Goal: Task Accomplishment & Management: Manage account settings

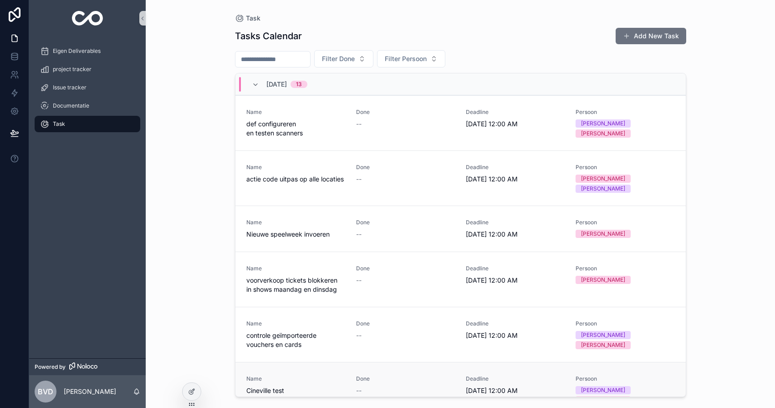
scroll to position [204, 0]
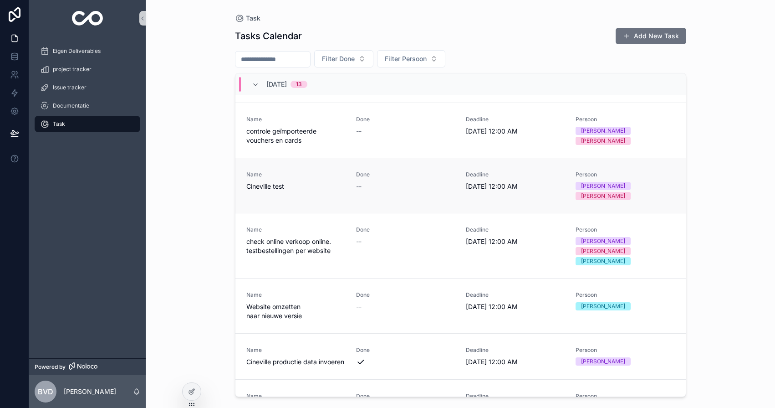
click at [419, 171] on span "Done" at bounding box center [405, 174] width 99 height 7
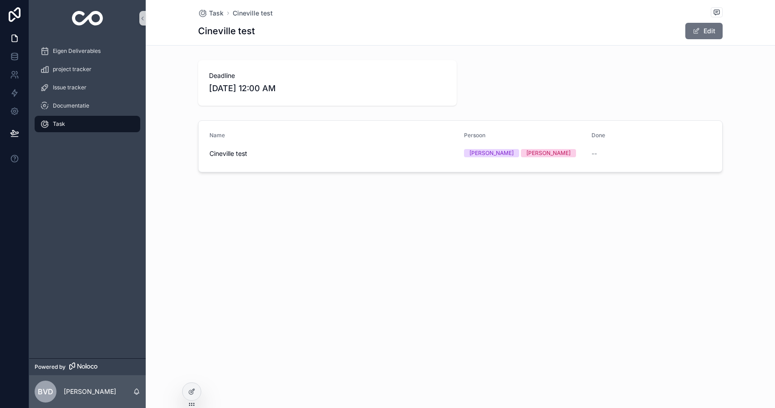
click at [526, 151] on div "[PERSON_NAME]" at bounding box center [524, 153] width 120 height 8
click at [704, 36] on button "Edit" at bounding box center [703, 31] width 37 height 16
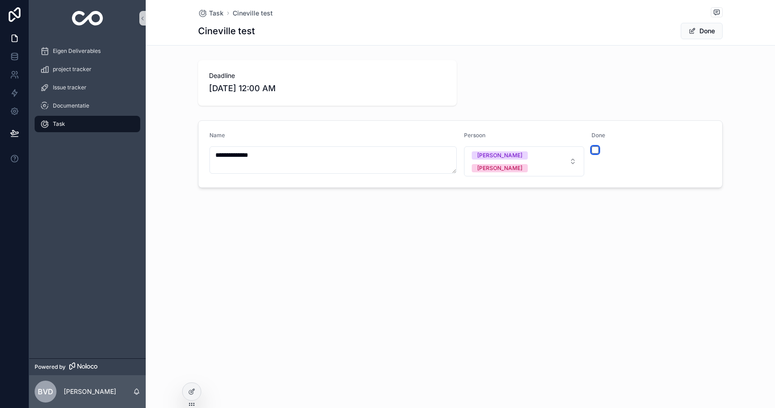
click at [596, 150] on button "scrollable content" at bounding box center [595, 149] width 7 height 7
click at [694, 32] on span "scrollable content" at bounding box center [692, 30] width 7 height 7
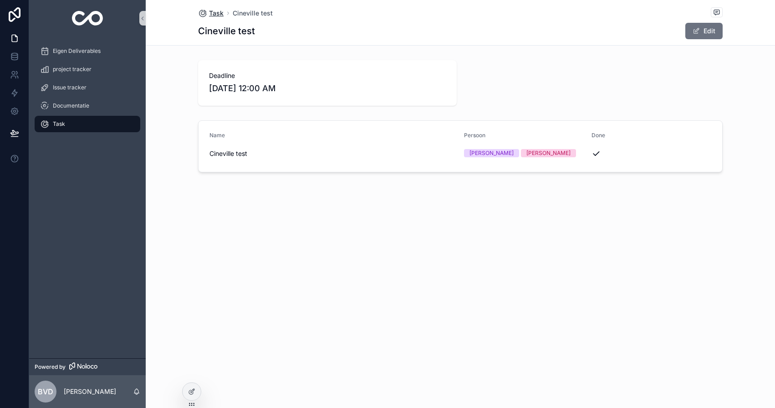
click at [215, 14] on span "Task" at bounding box center [216, 13] width 15 height 9
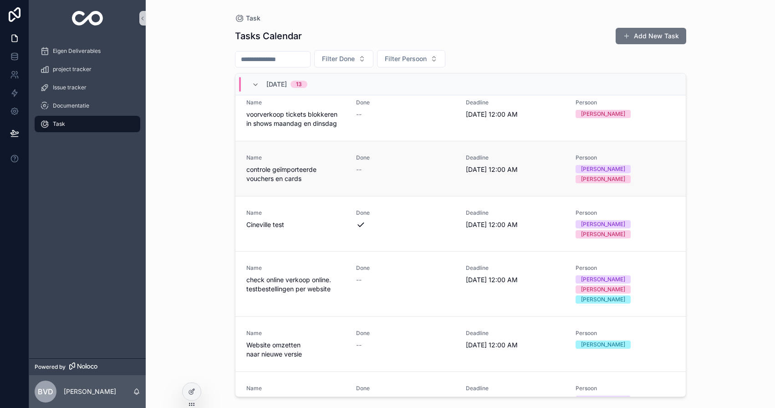
scroll to position [167, 0]
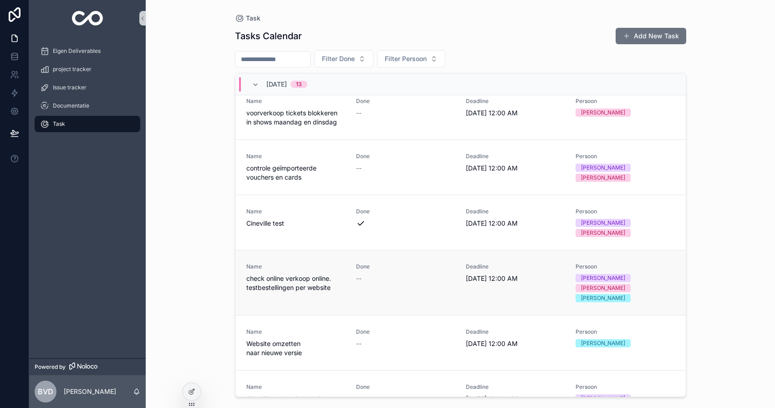
click at [377, 274] on div "--" at bounding box center [405, 278] width 99 height 9
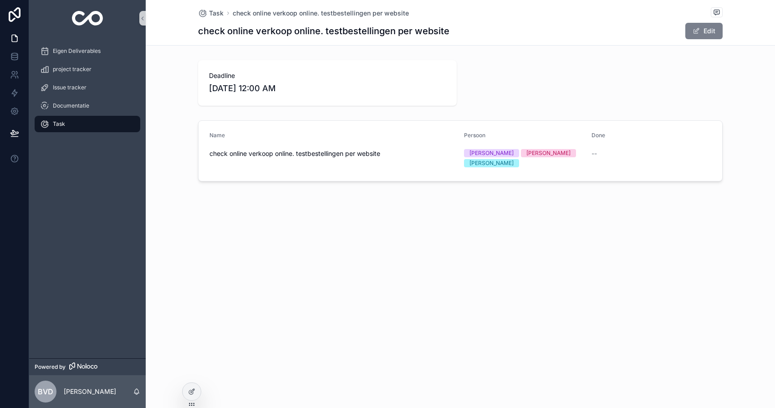
click at [707, 31] on button "Edit" at bounding box center [703, 31] width 37 height 16
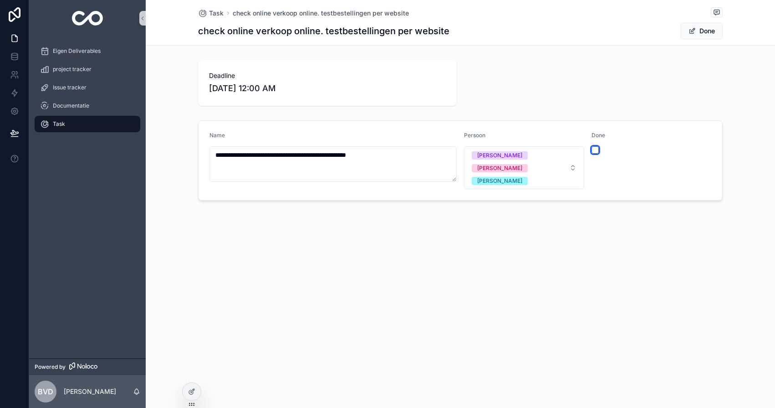
click at [593, 149] on button "scrollable content" at bounding box center [595, 149] width 7 height 7
click at [702, 29] on button "Done" at bounding box center [702, 31] width 42 height 16
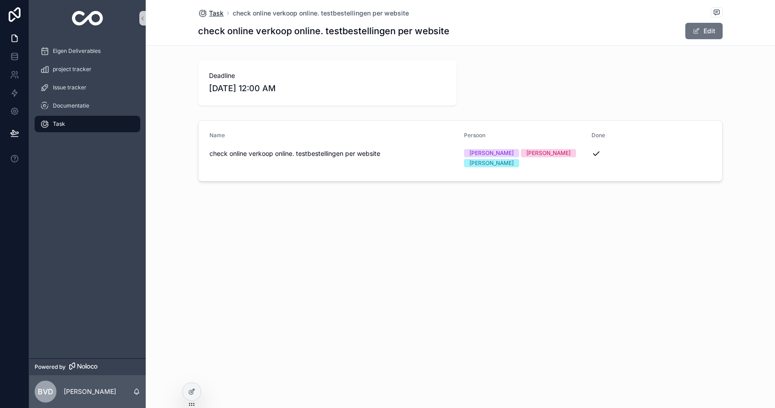
click at [214, 13] on span "Task" at bounding box center [216, 13] width 15 height 9
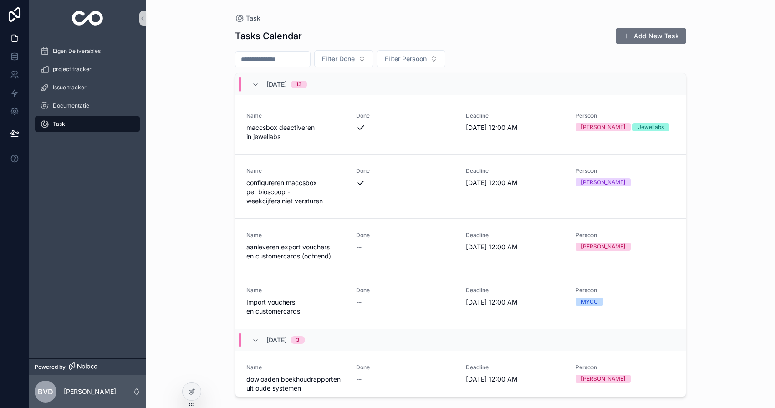
scroll to position [490, 0]
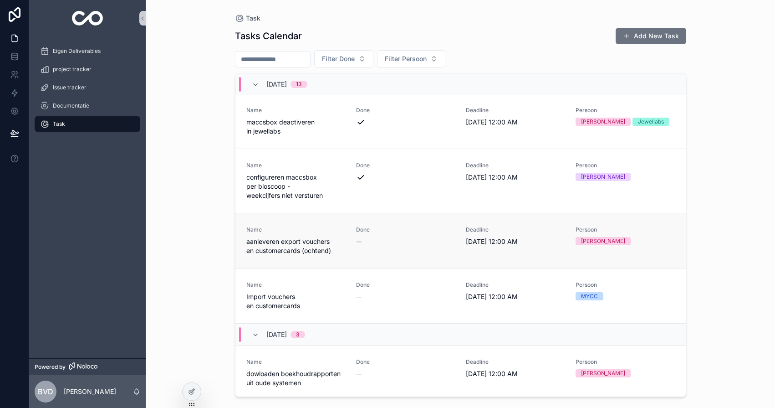
click at [344, 237] on span "aanleveren export vouchers en customercards (ochtend)" at bounding box center [295, 246] width 99 height 18
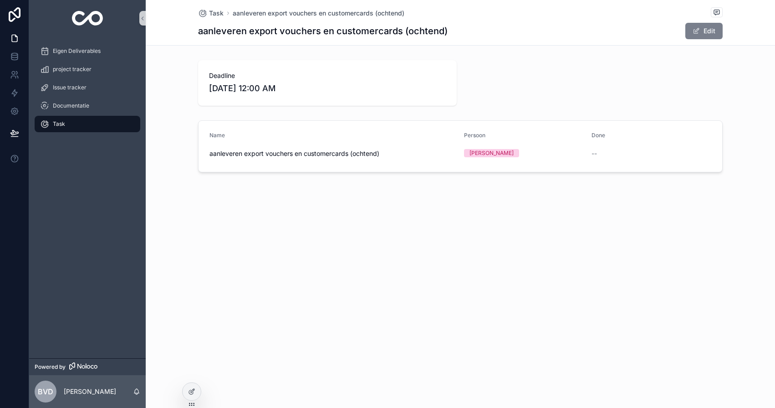
click at [696, 32] on span "scrollable content" at bounding box center [696, 30] width 7 height 7
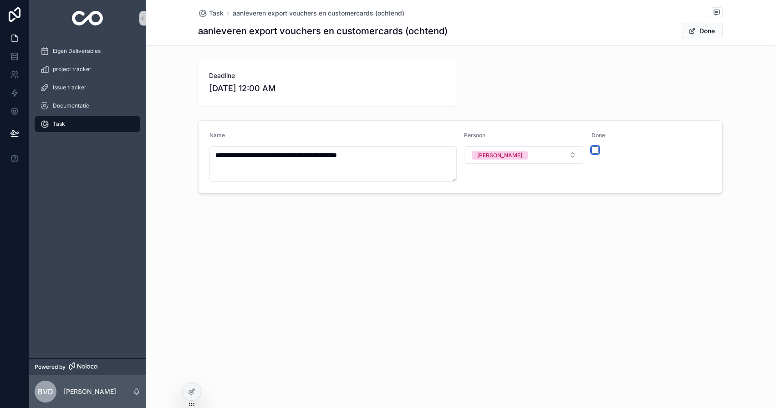
click at [594, 151] on button "scrollable content" at bounding box center [595, 149] width 7 height 7
click at [699, 31] on button "Done" at bounding box center [702, 31] width 42 height 16
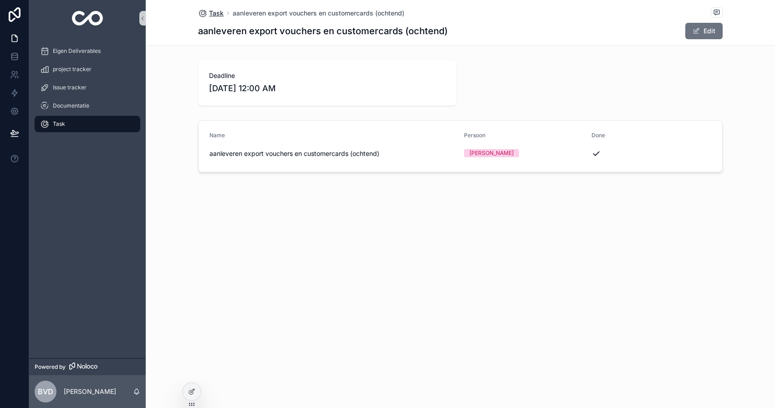
click at [214, 15] on span "Task" at bounding box center [216, 13] width 15 height 9
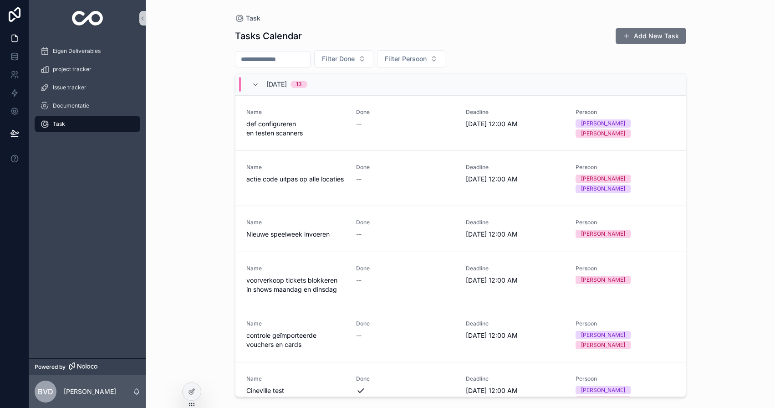
click at [61, 128] on div "Task" at bounding box center [87, 124] width 95 height 15
